Goal: Check status

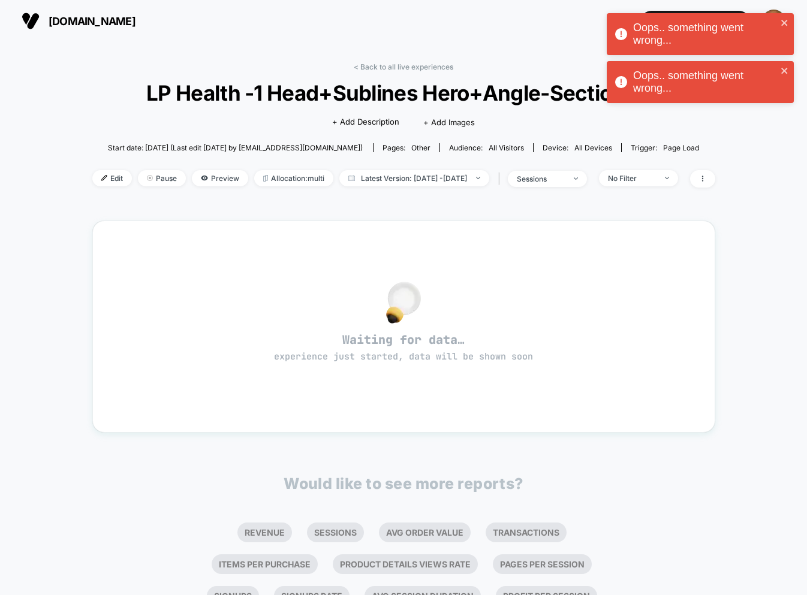
click at [676, 91] on div "Oops.. something went wrong..." at bounding box center [705, 82] width 144 height 25
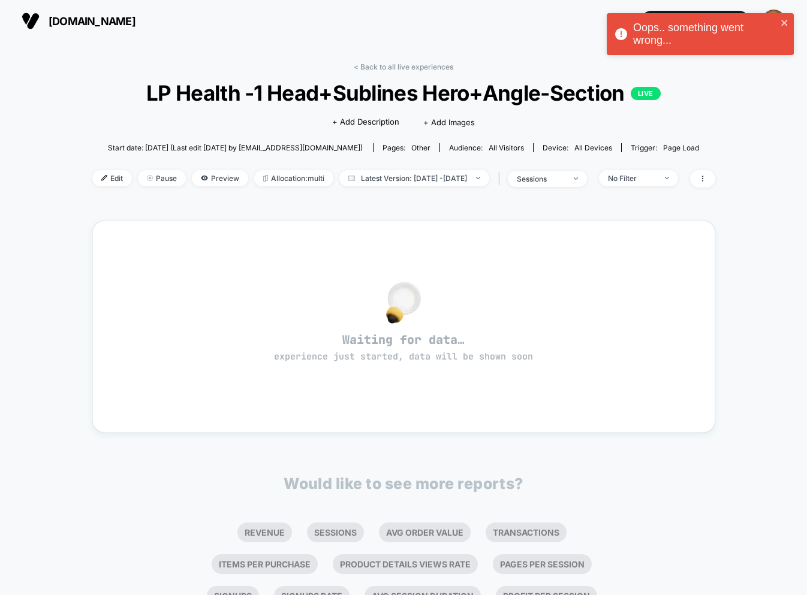
click at [660, 20] on div "Oops.. something went wrong..." at bounding box center [696, 34] width 169 height 32
